Goal: Find specific page/section: Find specific page/section

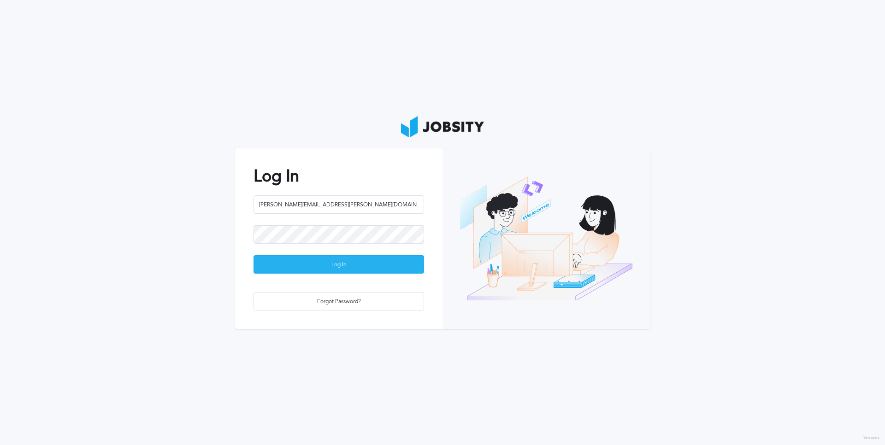
click at [360, 271] on div "Log In" at bounding box center [339, 265] width 170 height 18
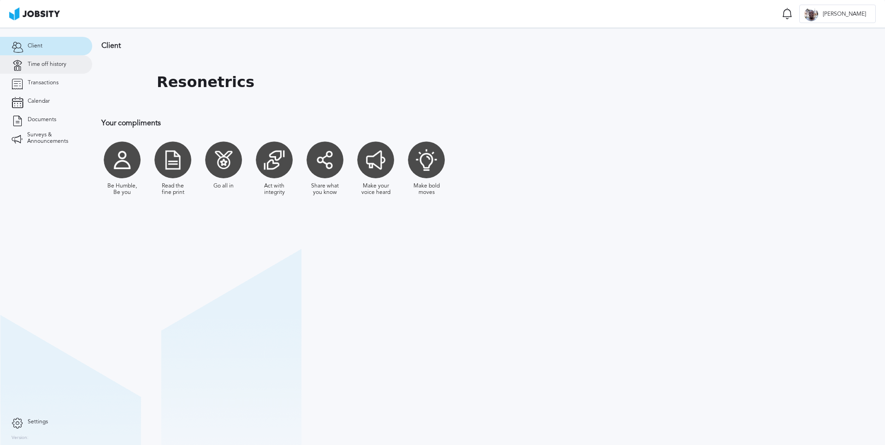
click at [51, 71] on link "Time off history" at bounding box center [46, 64] width 92 height 18
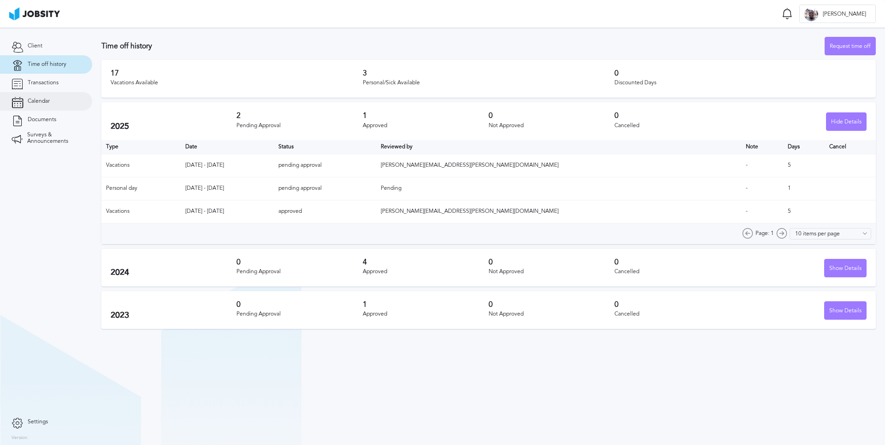
click at [44, 101] on span "Calendar" at bounding box center [39, 101] width 22 height 6
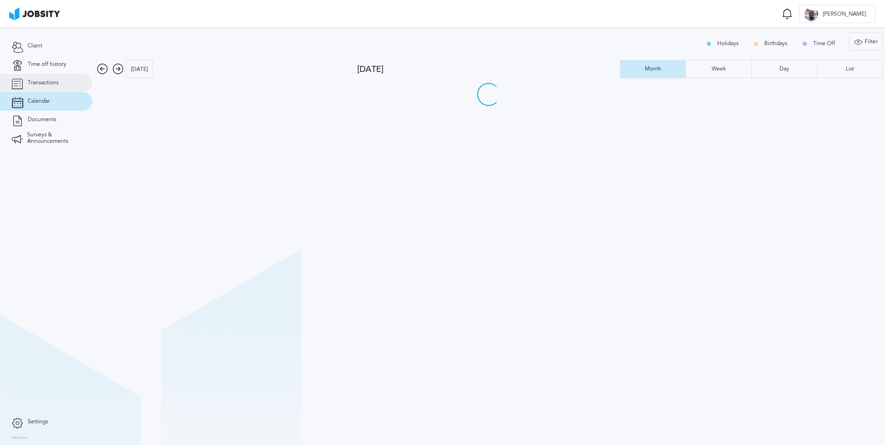
click at [44, 86] on span "Transactions" at bounding box center [43, 83] width 31 height 6
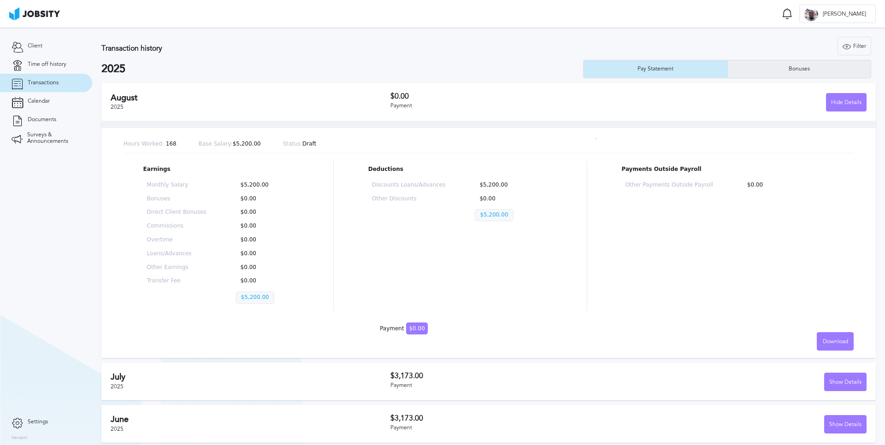
click at [831, 75] on div "Bonuses" at bounding box center [799, 69] width 143 height 18
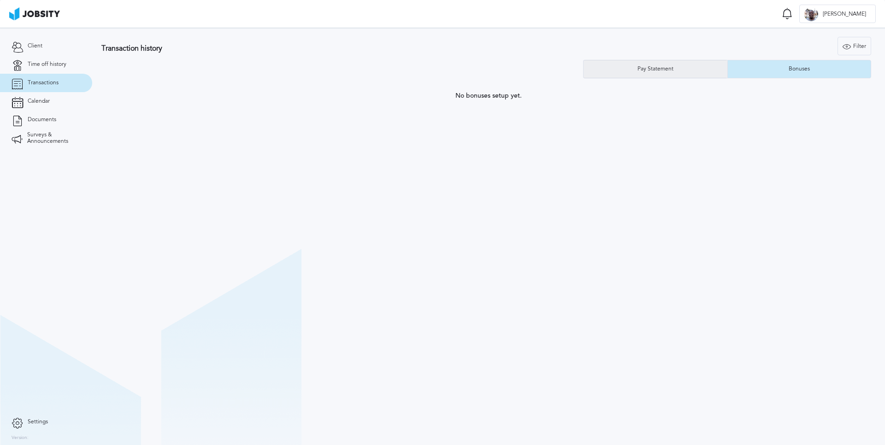
click at [666, 69] on div "Pay Statement" at bounding box center [655, 69] width 45 height 6
